Goal: Navigation & Orientation: Find specific page/section

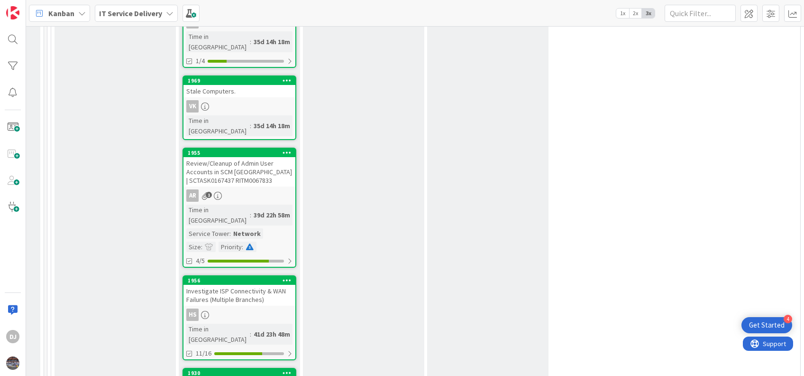
click at [244, 157] on div "Review/Cleanup of Admin User Accounts in SCM [GEOGRAPHIC_DATA] | SCTASK0167437 …" at bounding box center [239, 171] width 112 height 29
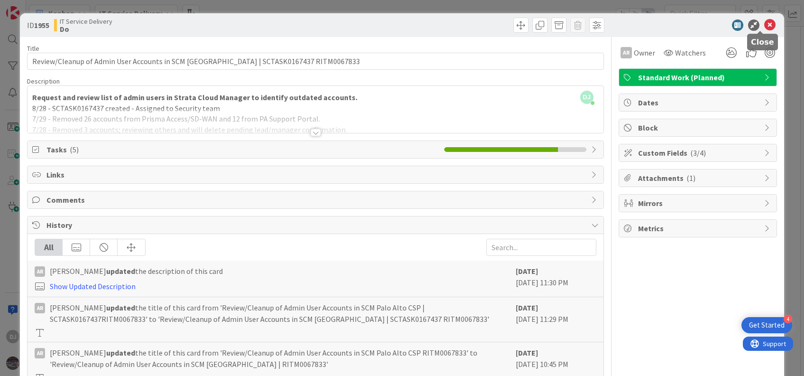
click at [764, 25] on icon at bounding box center [769, 24] width 11 height 11
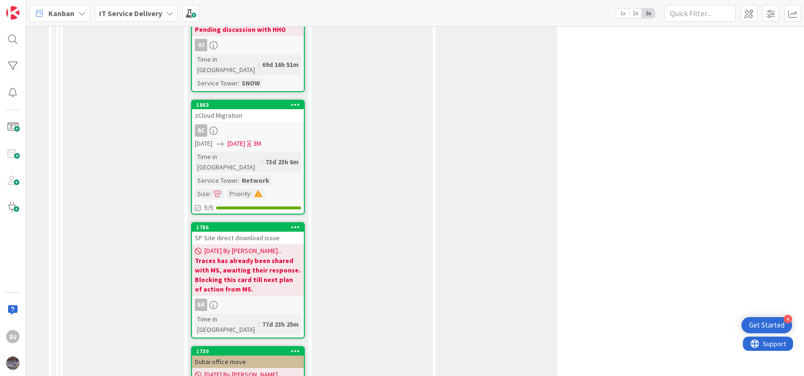
scroll to position [1899, 603]
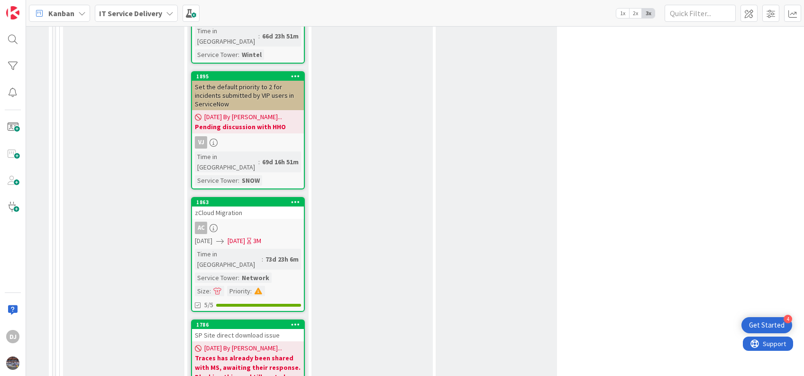
click at [251, 329] on div "SP Site direct download issue" at bounding box center [248, 335] width 112 height 12
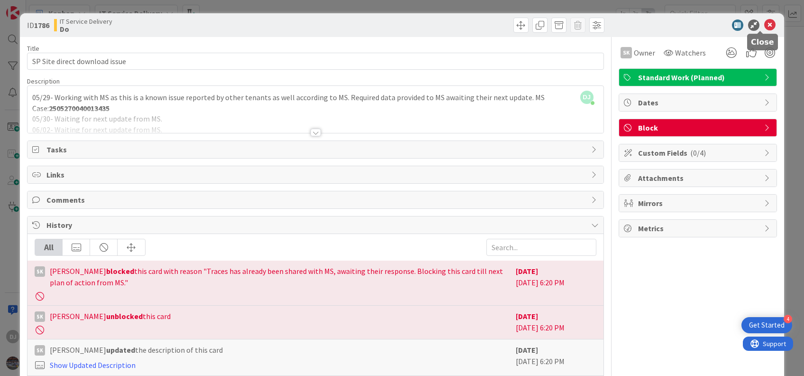
click at [764, 24] on icon at bounding box center [769, 24] width 11 height 11
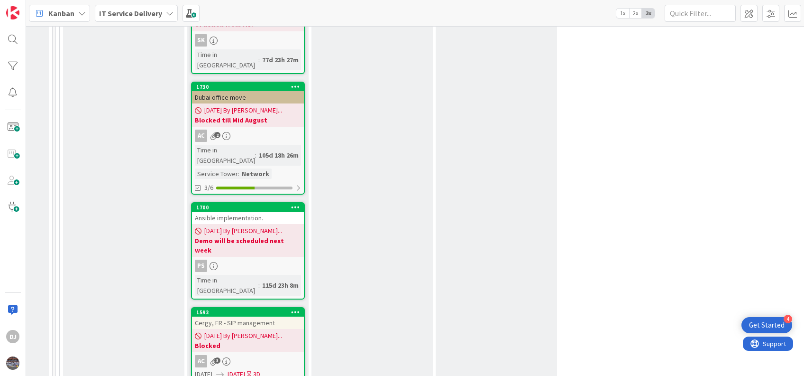
scroll to position [2261, 603]
